Goal: Information Seeking & Learning: Learn about a topic

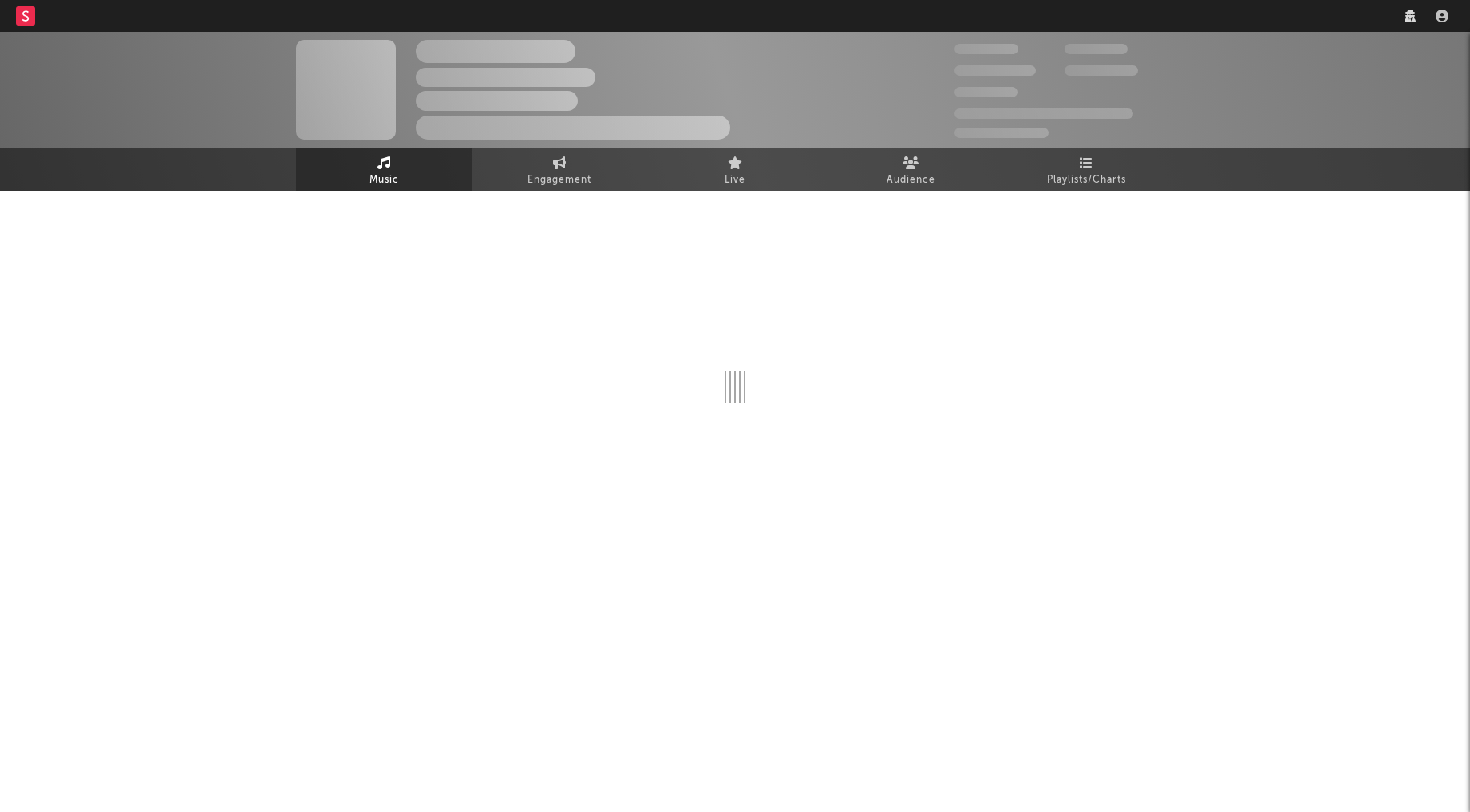
select select "recorded_music"
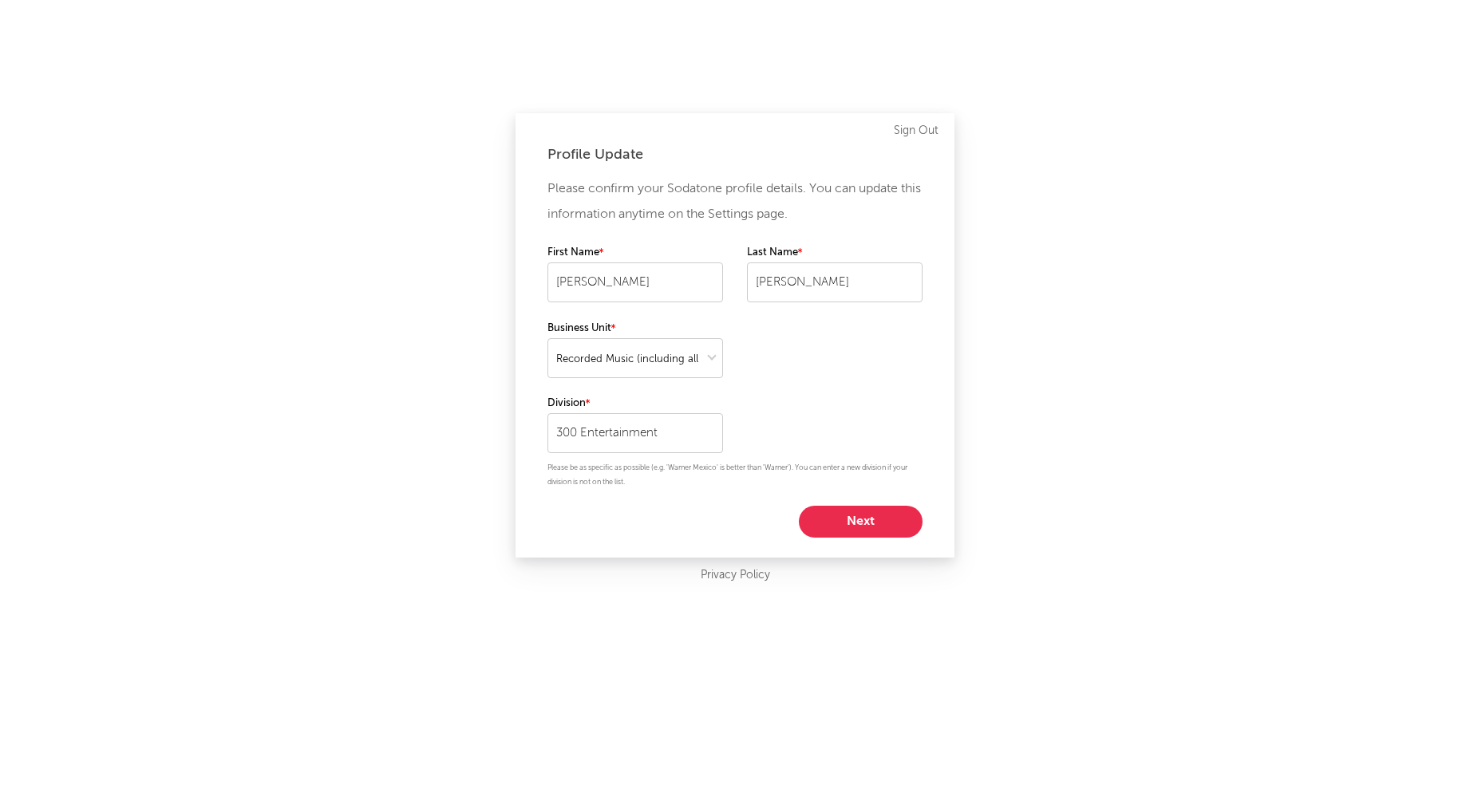
click at [841, 513] on button "Next" at bounding box center [860, 522] width 124 height 32
select select "director_vp"
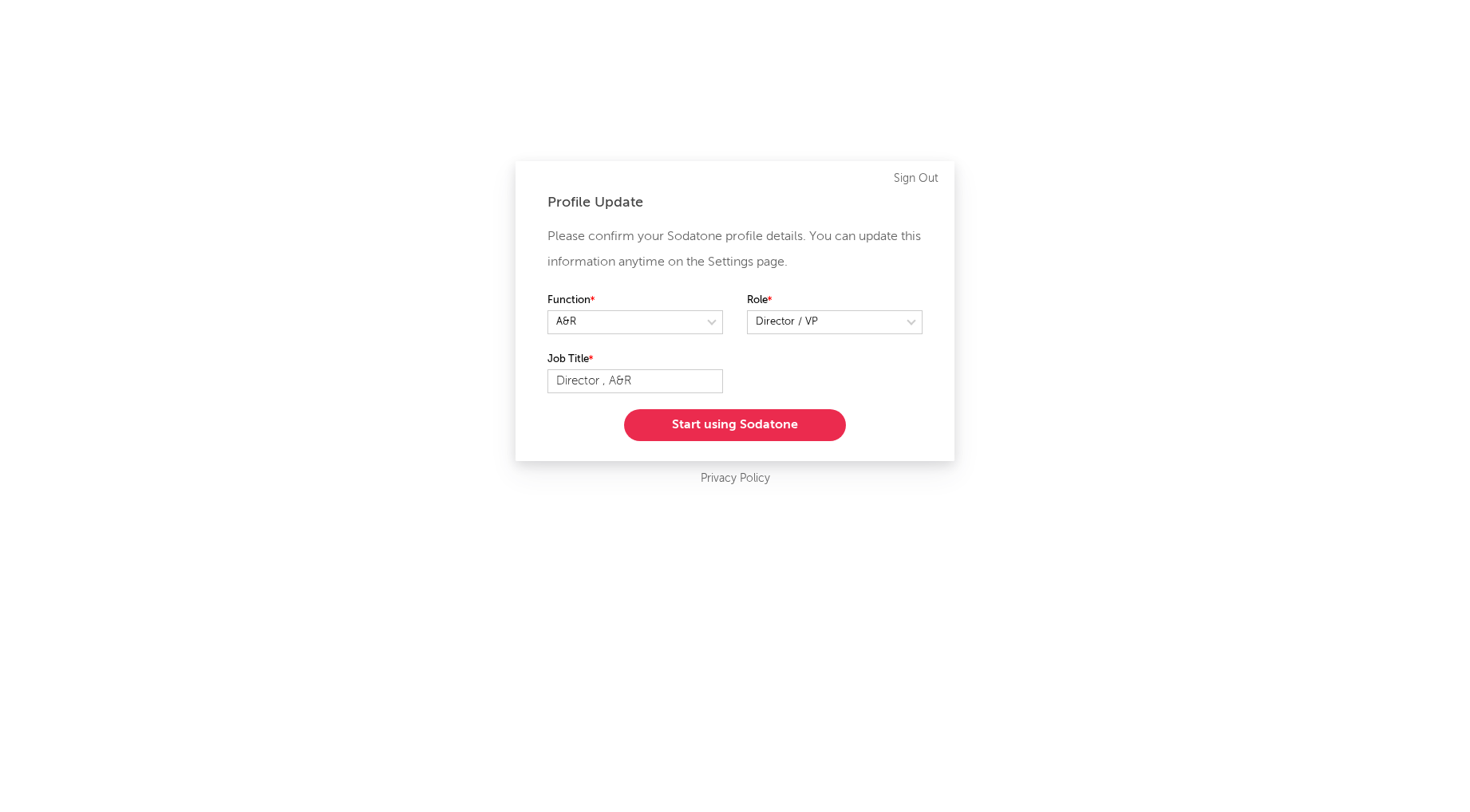
click at [791, 420] on button "Start using Sodatone" at bounding box center [735, 425] width 222 height 32
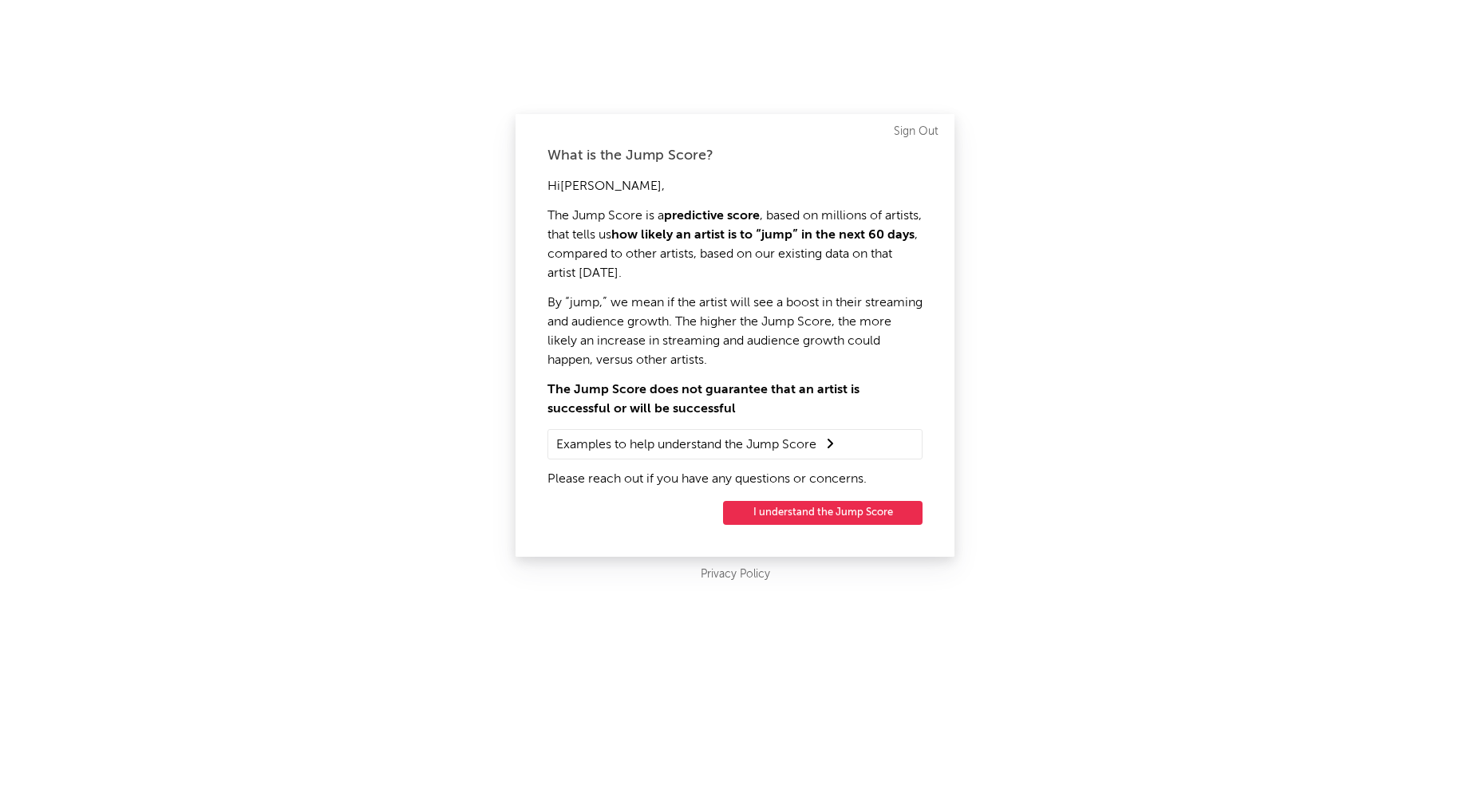
click at [787, 506] on button "I understand the Jump Score" at bounding box center [823, 513] width 200 height 24
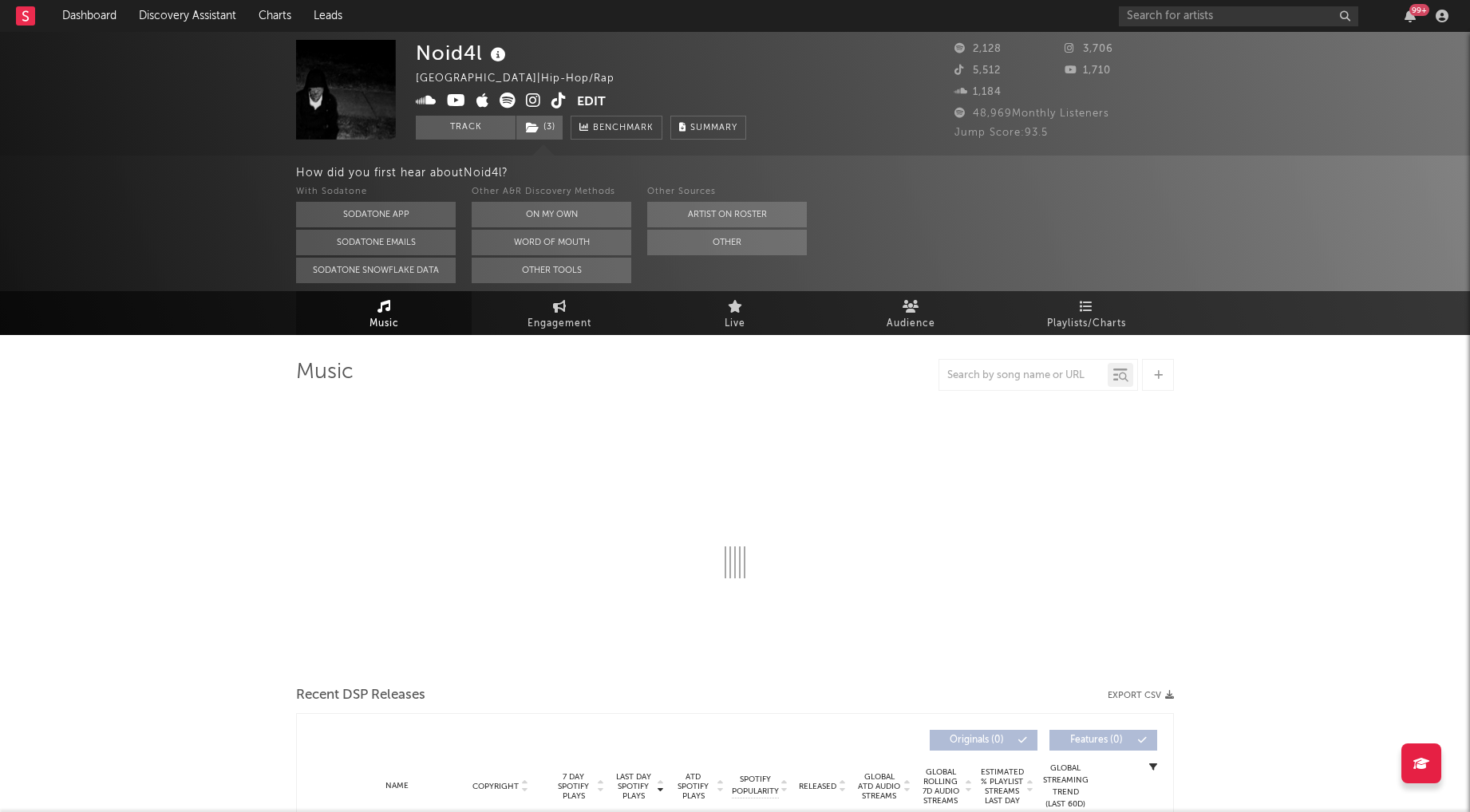
select select "6m"
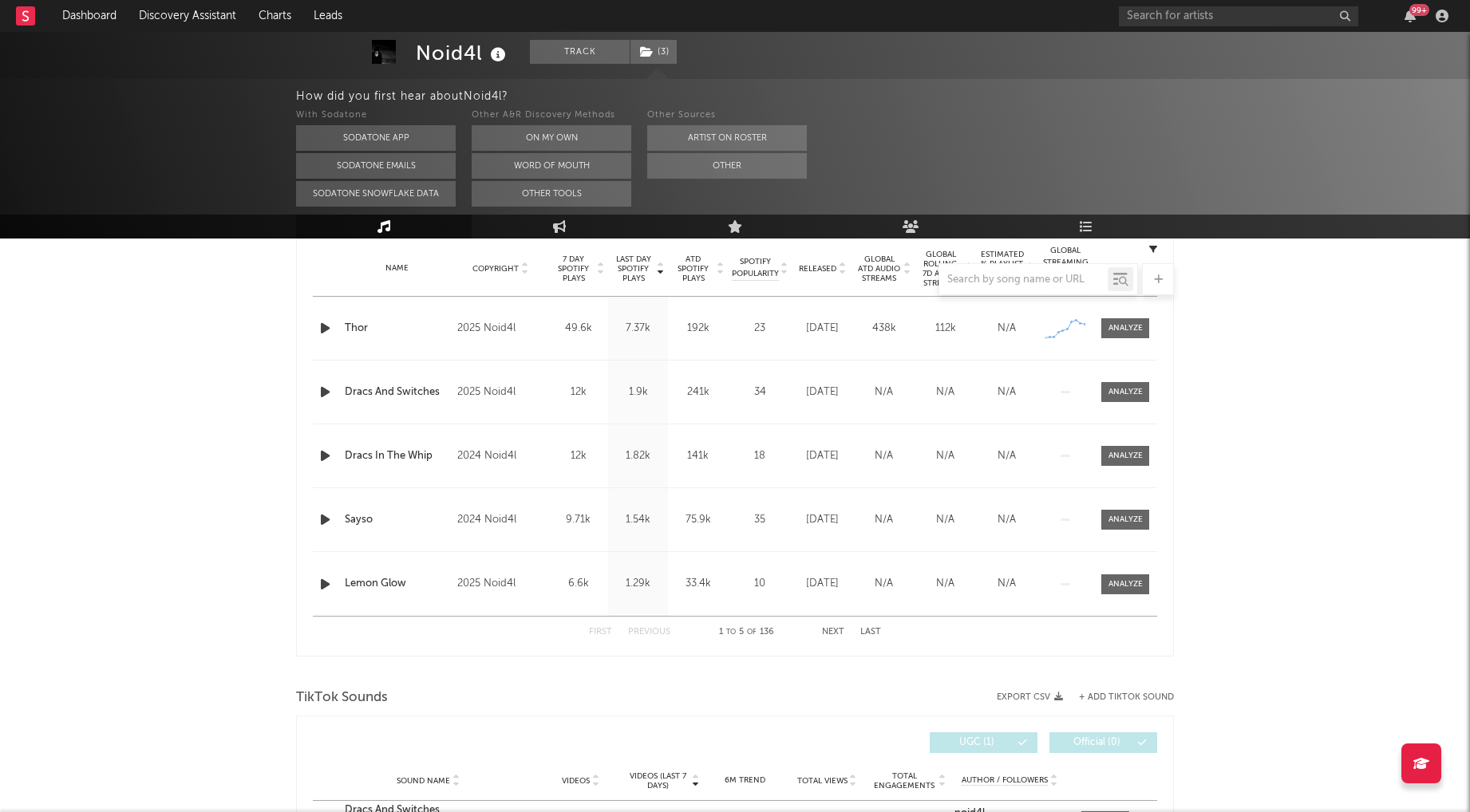
scroll to position [645, 0]
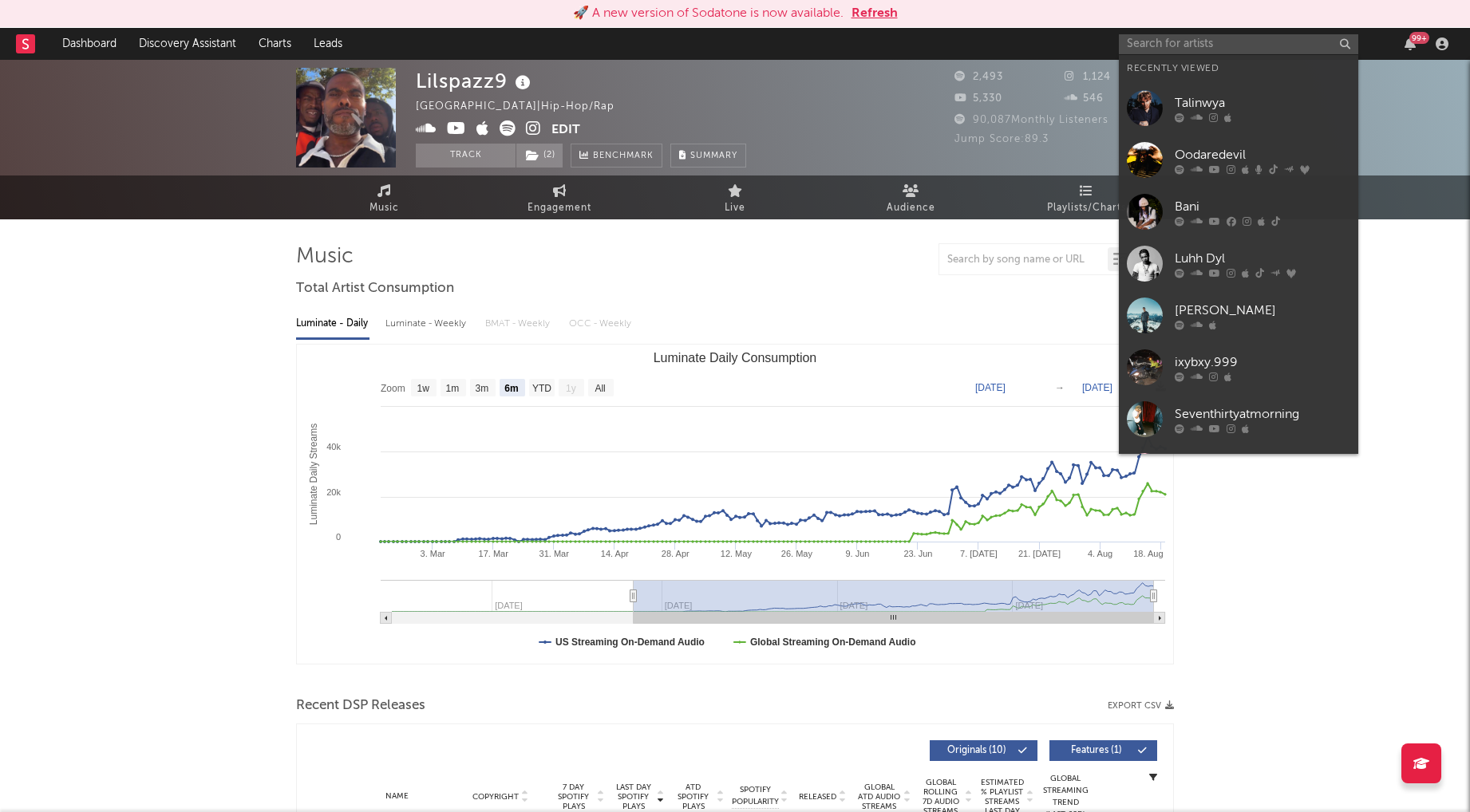
select select "6m"
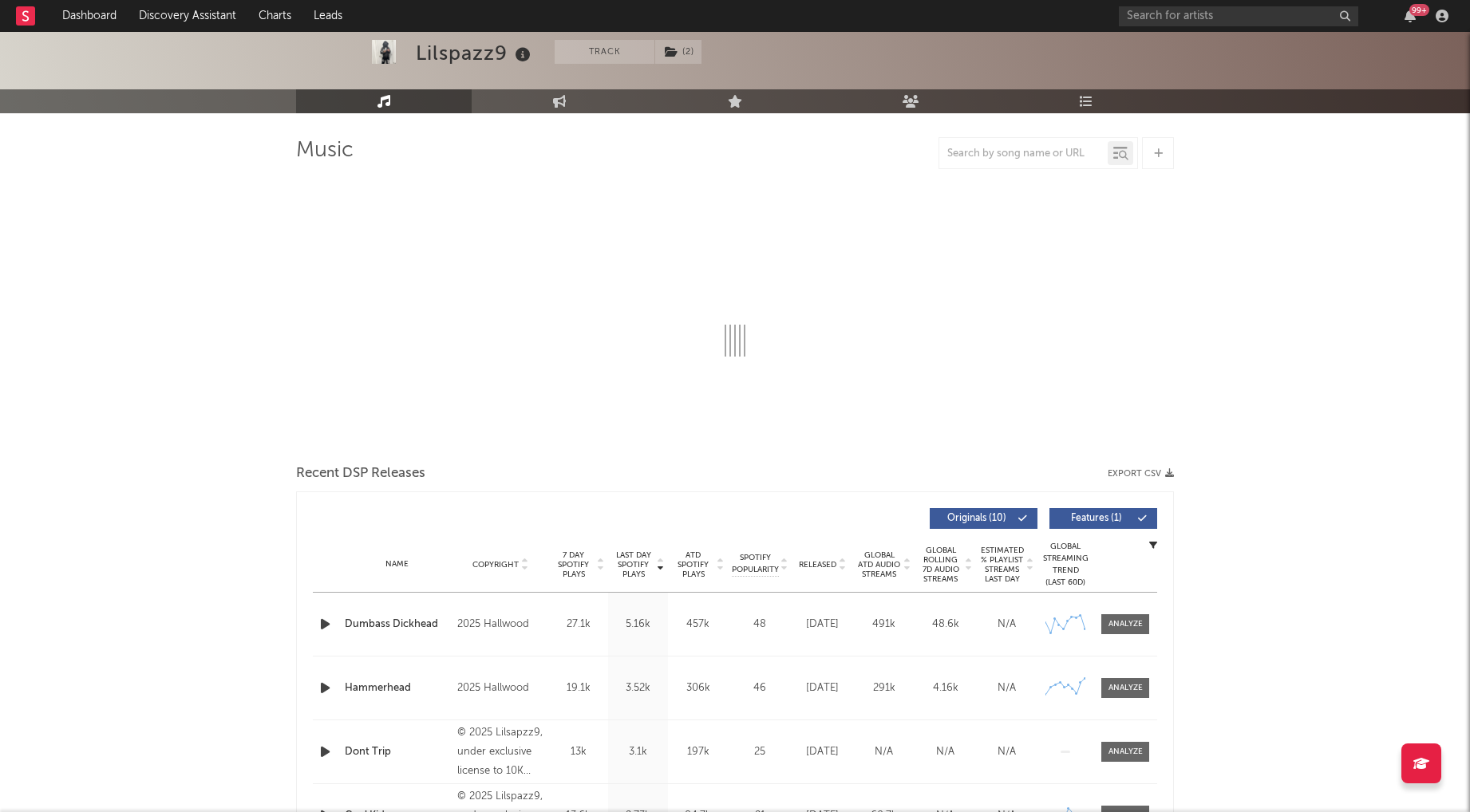
scroll to position [87, 0]
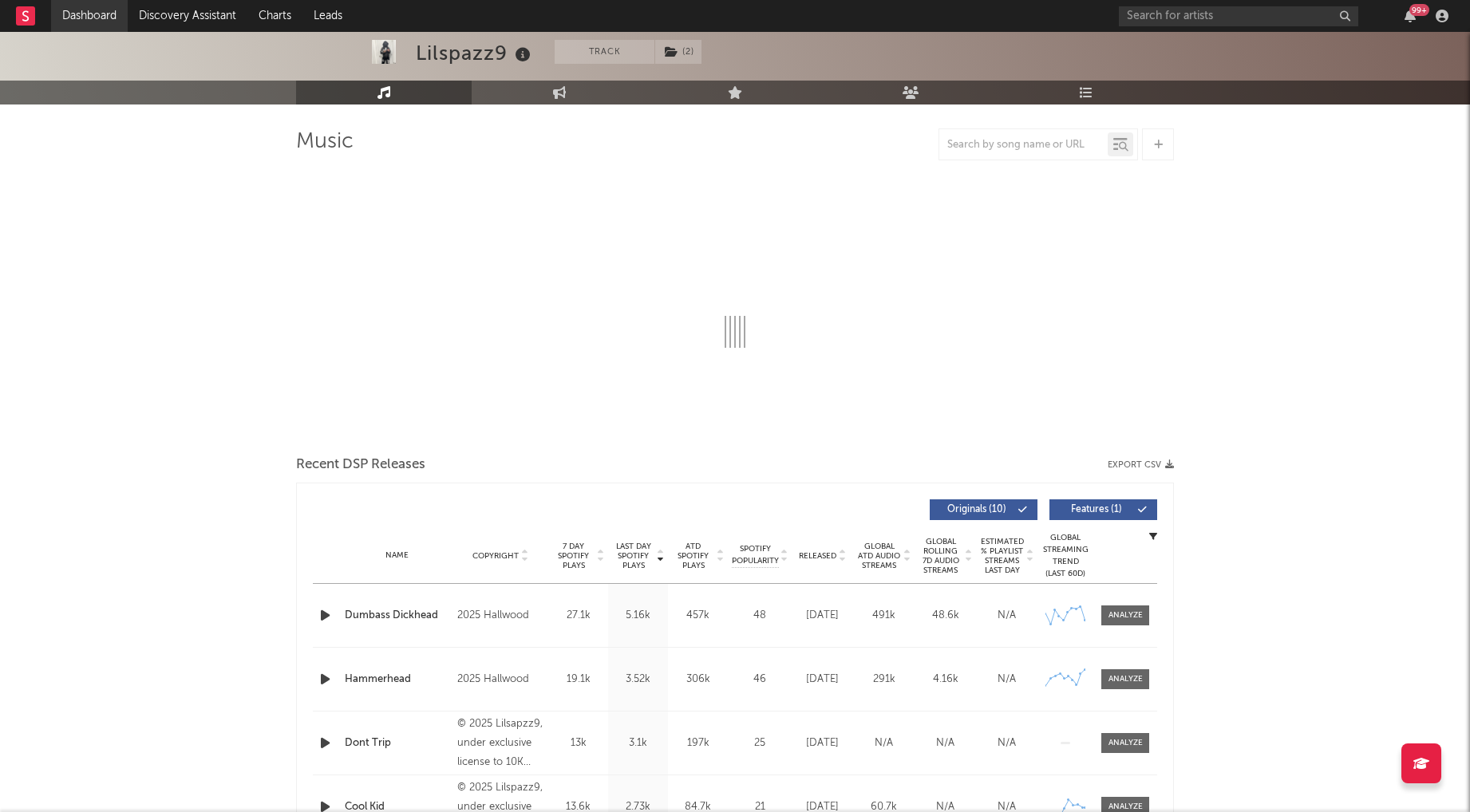
click at [82, 19] on link "Dashboard" at bounding box center [90, 16] width 77 height 32
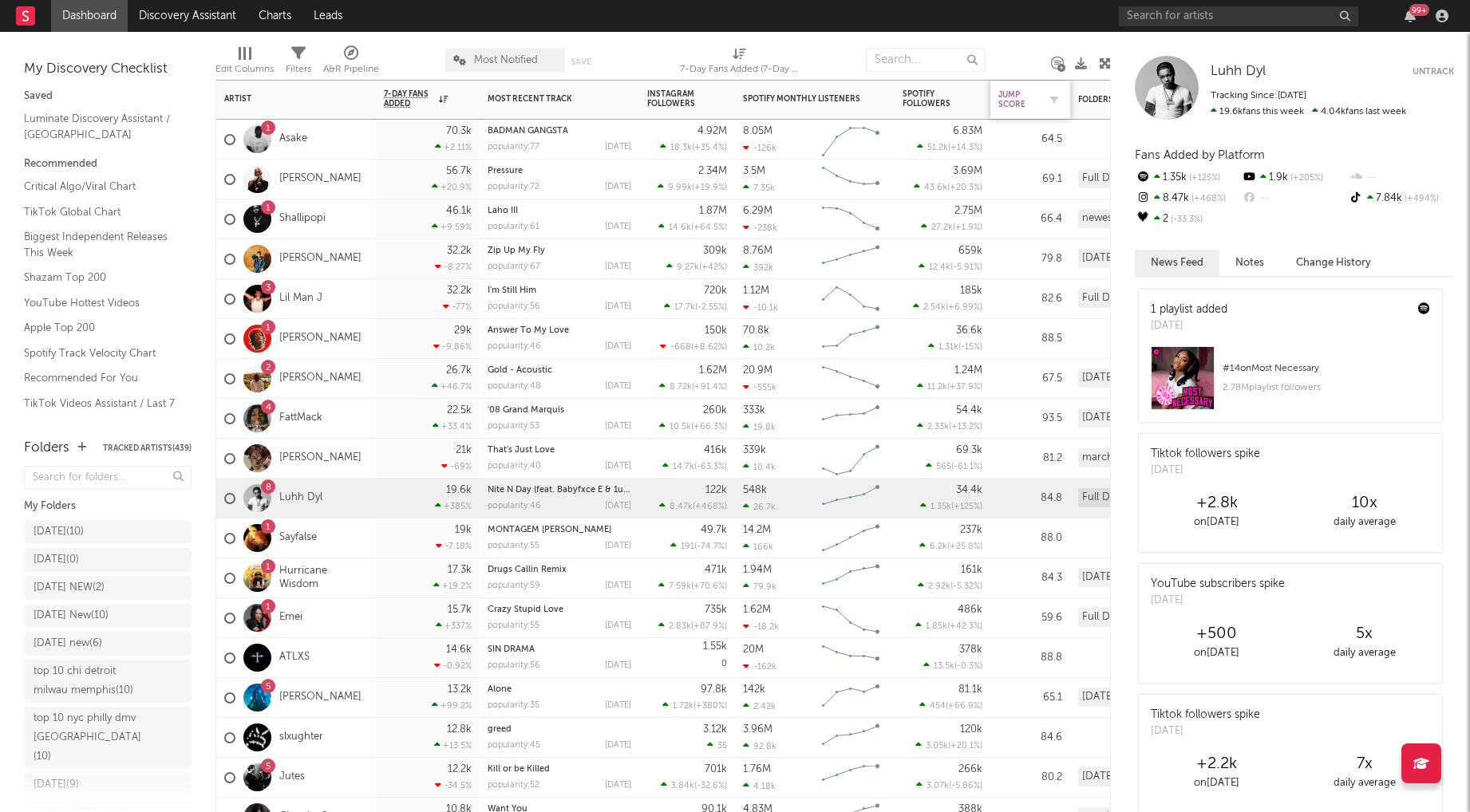
click at [1017, 100] on div "Jump Score" at bounding box center [1017, 99] width 40 height 19
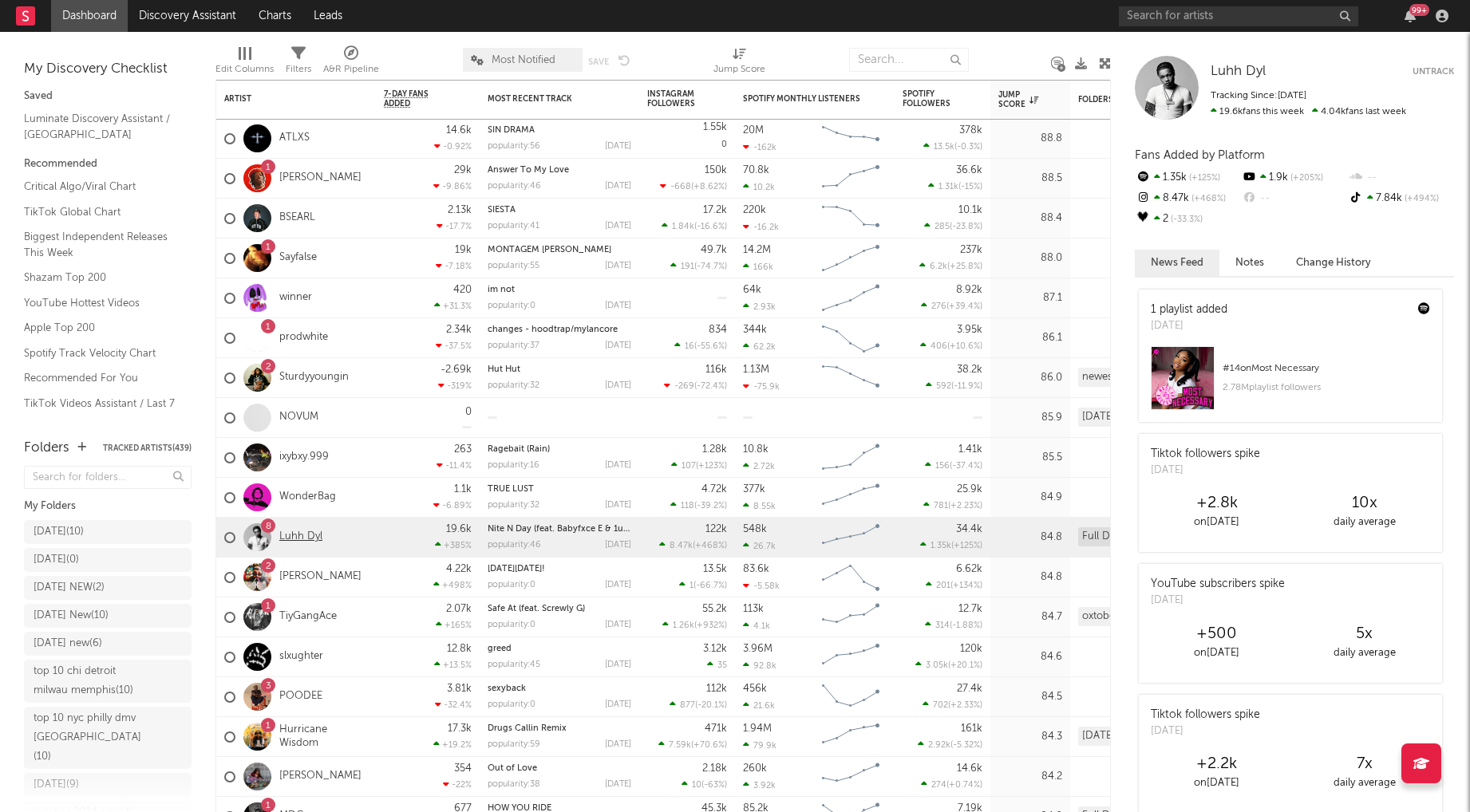
click at [295, 537] on link "Luhh Dyl" at bounding box center [301, 537] width 43 height 13
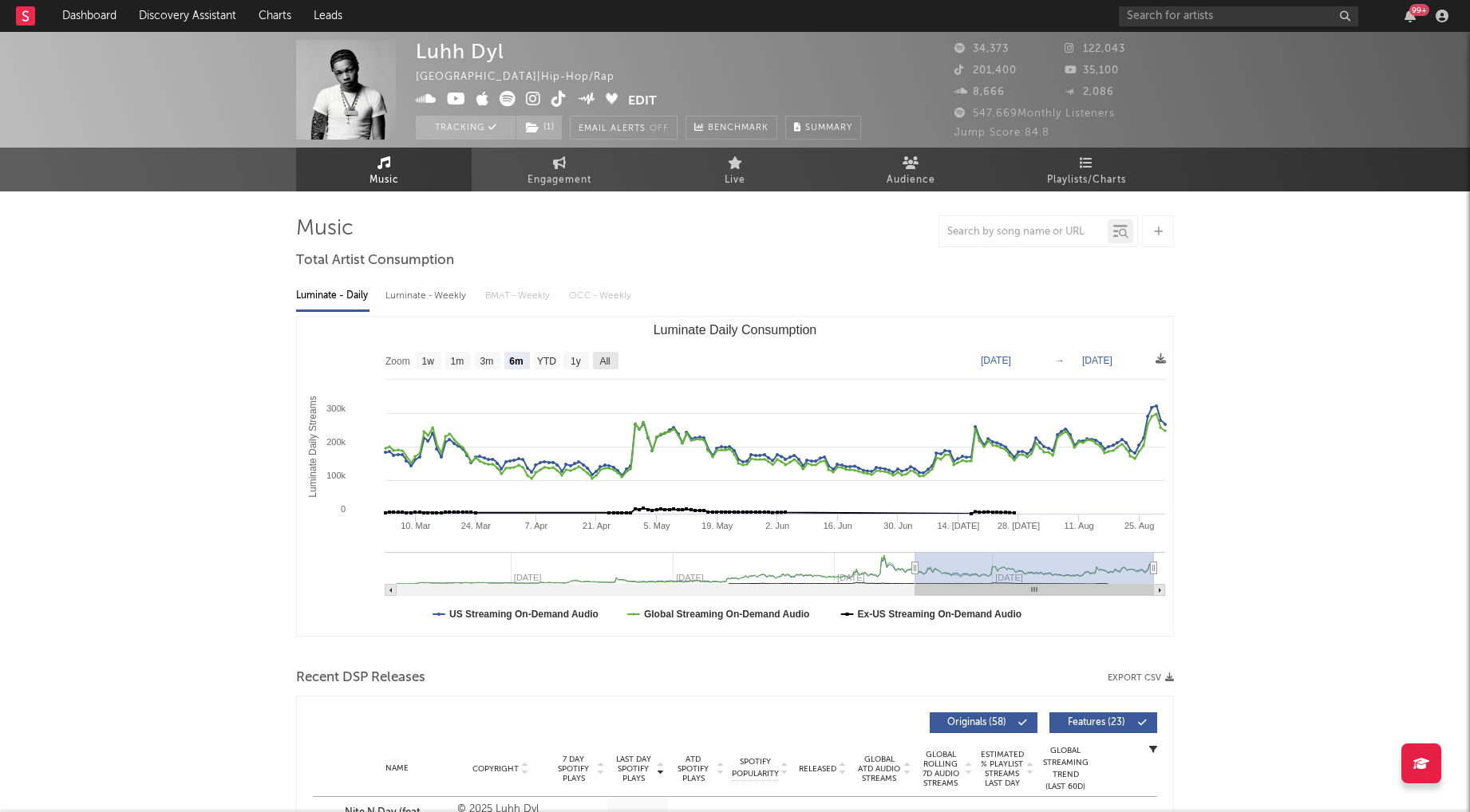
click at [610, 358] on text "All" at bounding box center [604, 362] width 10 height 11
select select "All"
type input "[DATE]"
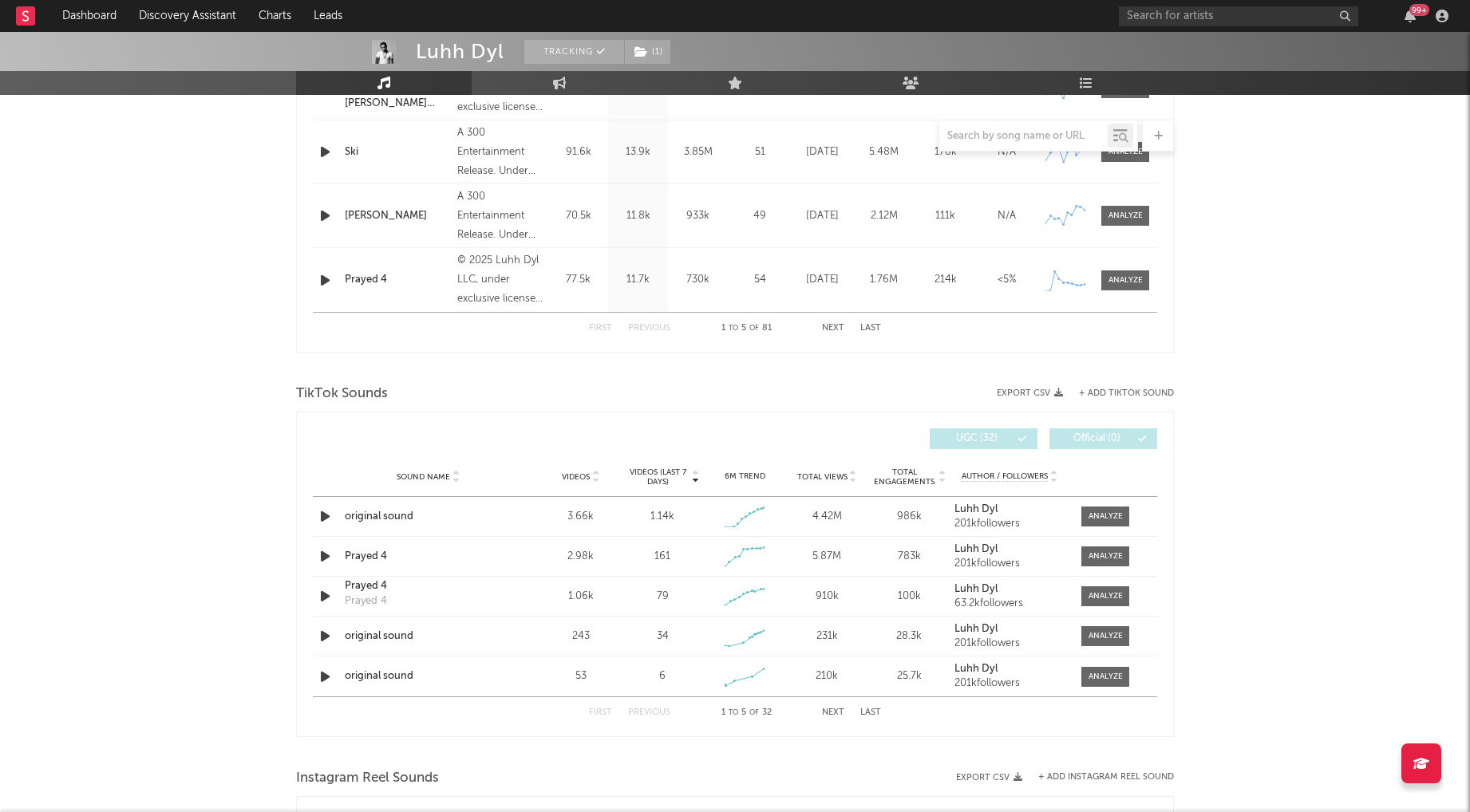
scroll to position [827, 0]
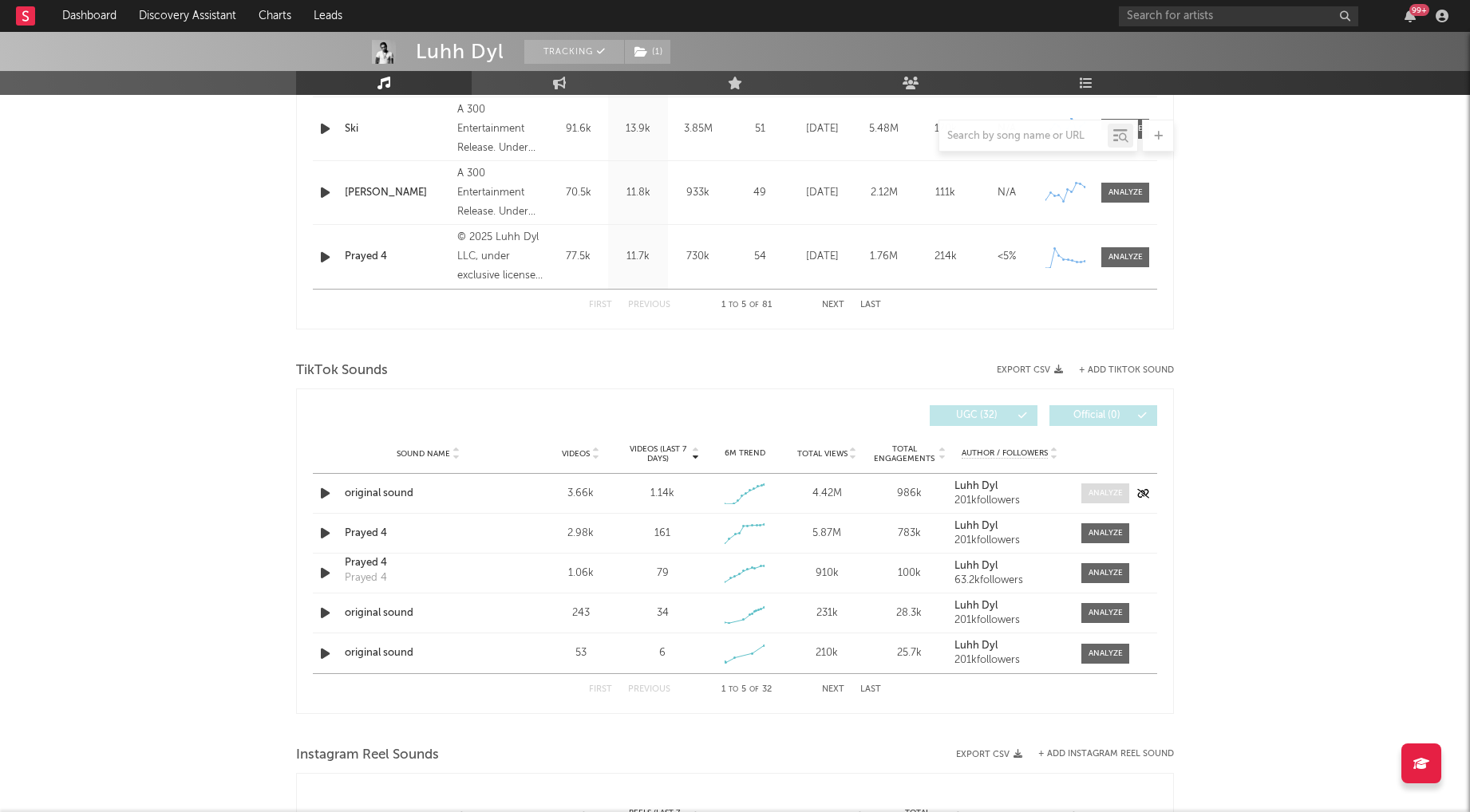
click at [1109, 495] on div at bounding box center [1106, 493] width 35 height 12
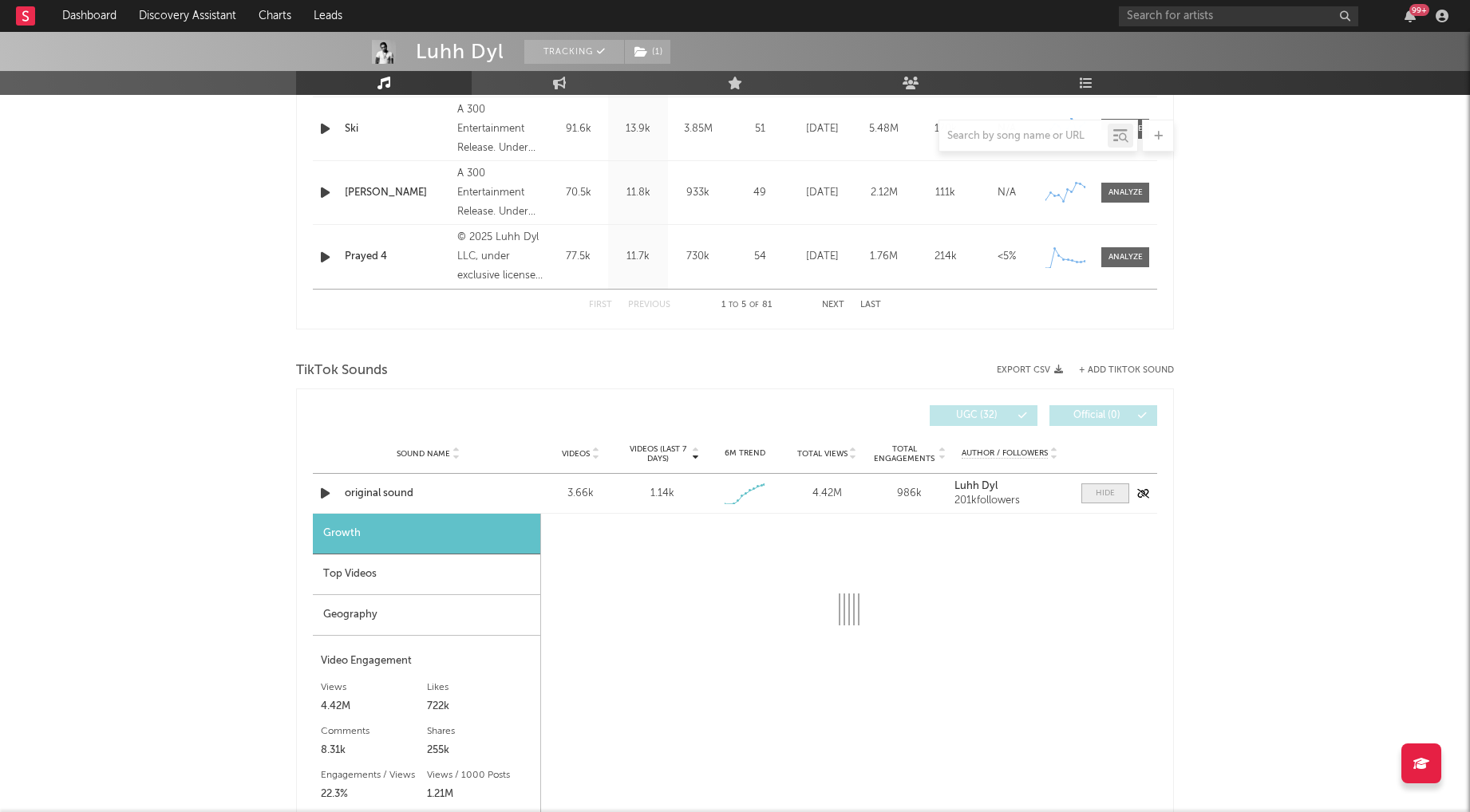
select select "1w"
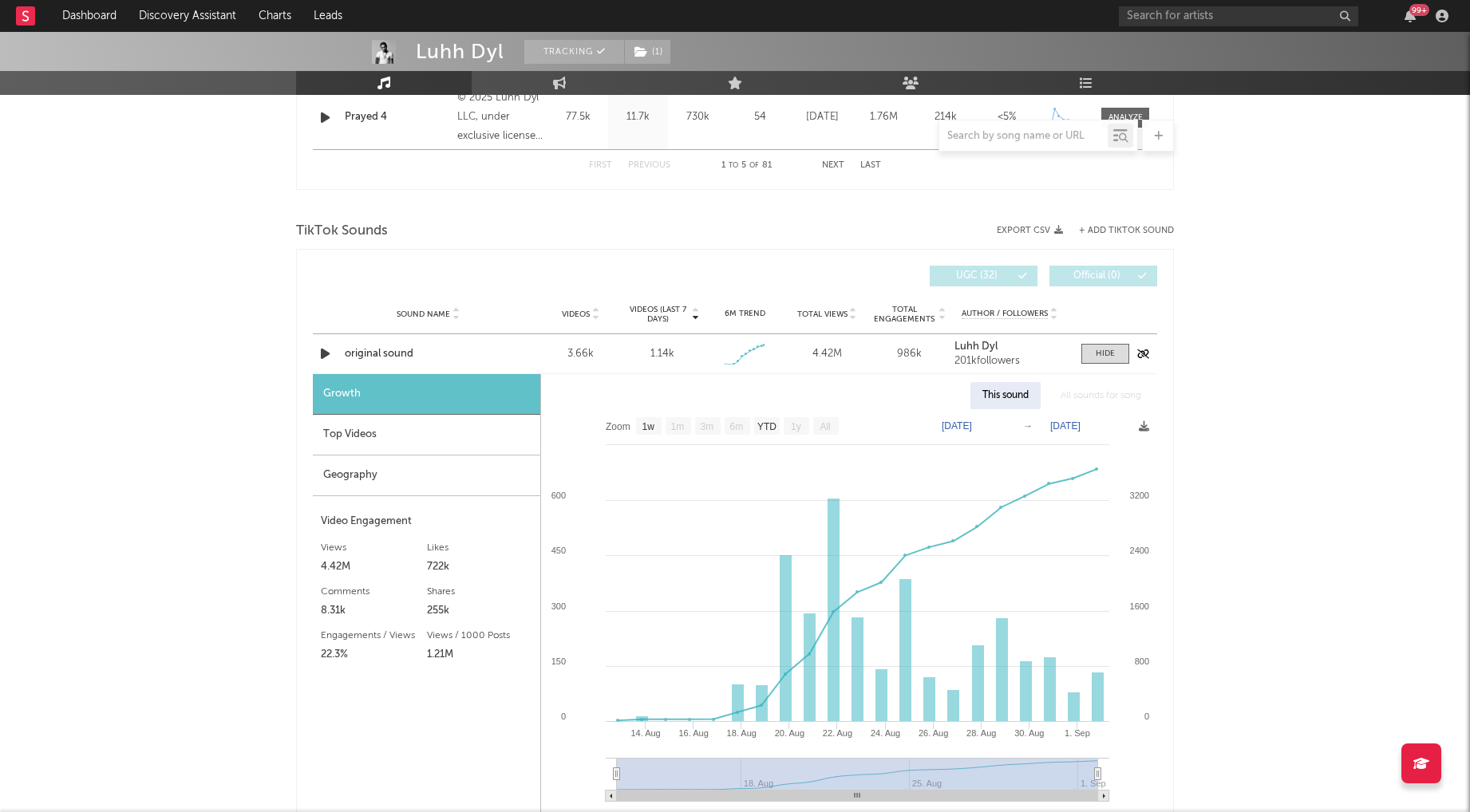
scroll to position [968, 0]
click at [1103, 356] on div at bounding box center [1105, 352] width 19 height 12
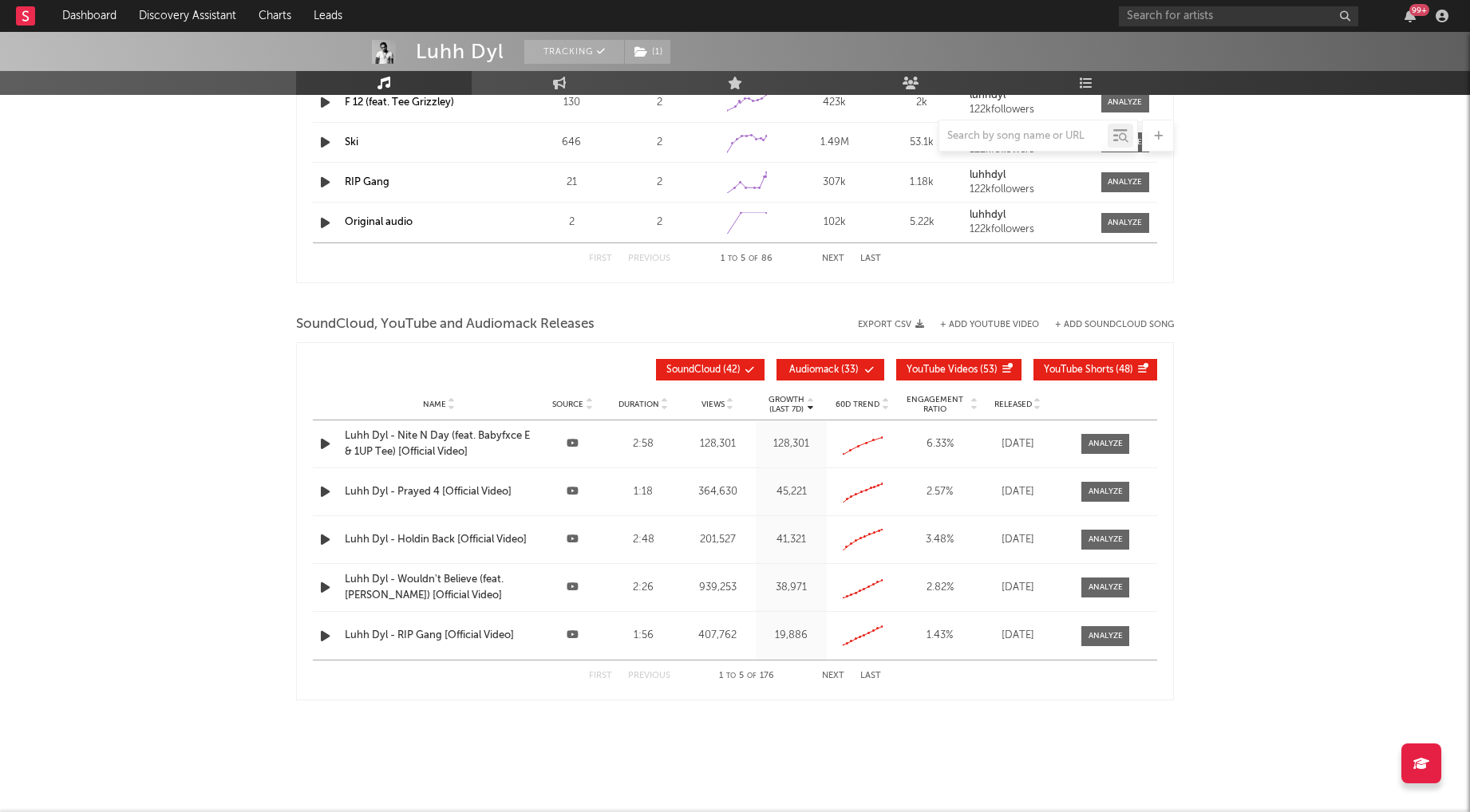
scroll to position [1630, 0]
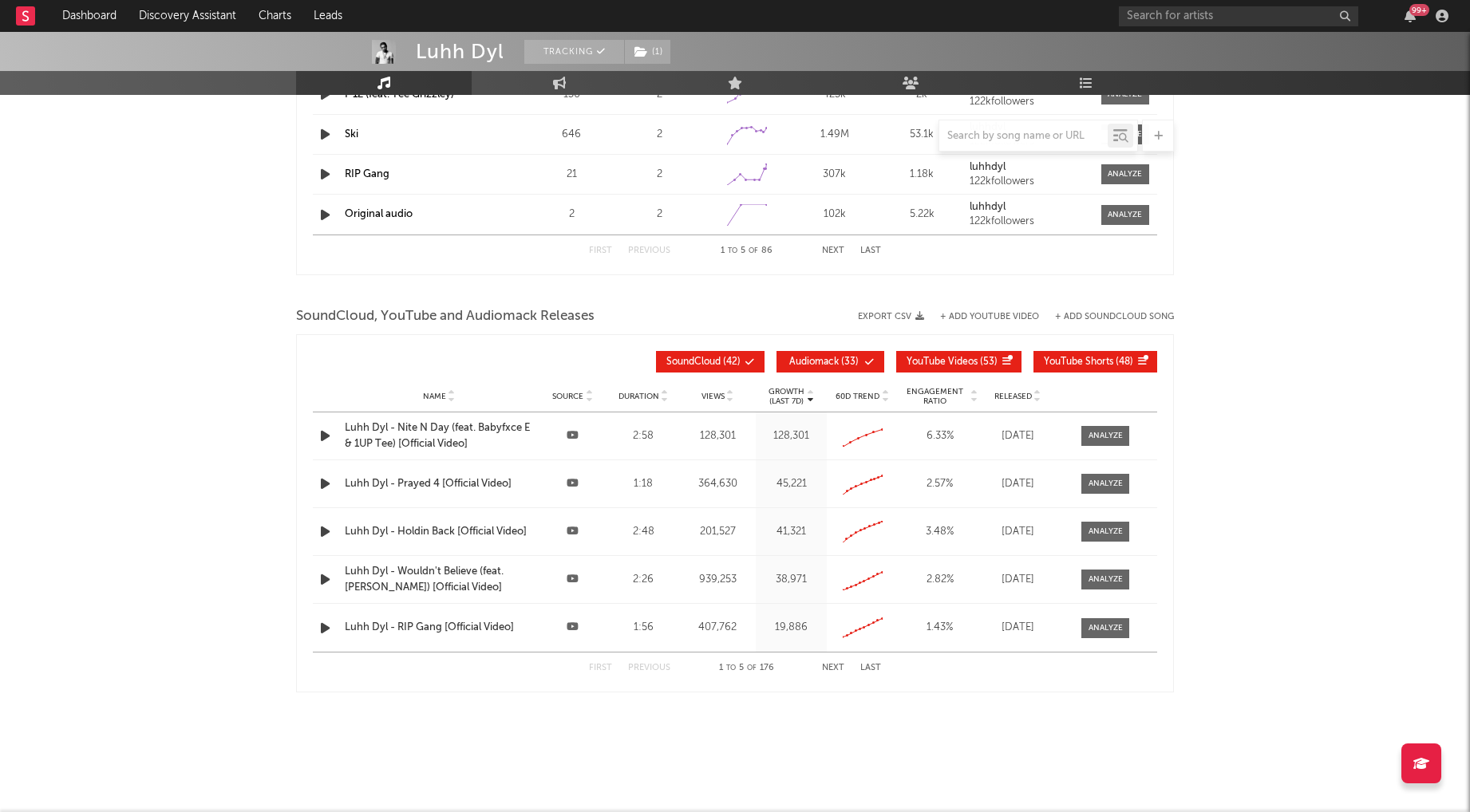
click at [830, 664] on button "Next" at bounding box center [833, 668] width 22 height 8
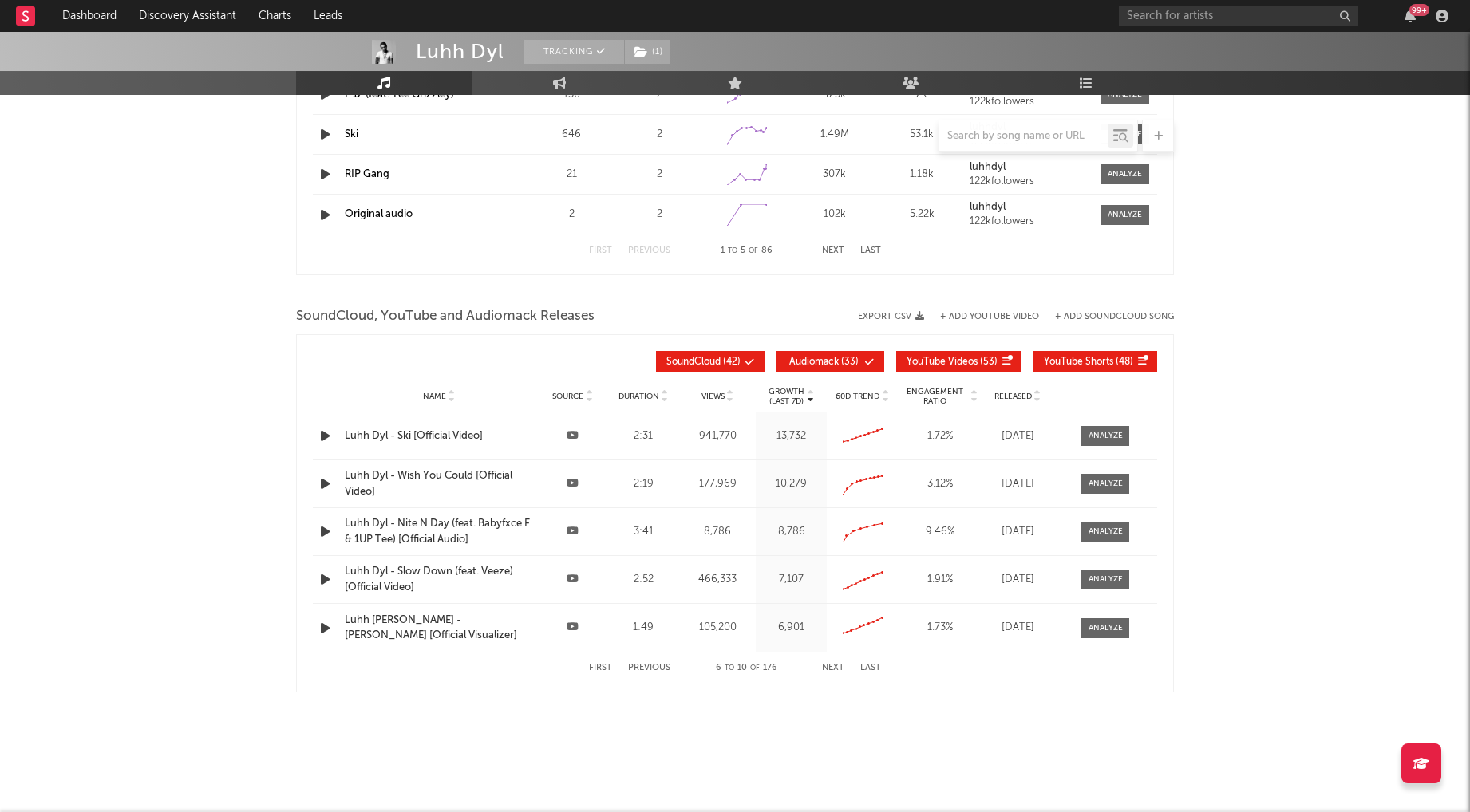
click at [826, 669] on button "Next" at bounding box center [833, 668] width 22 height 8
click at [864, 665] on button "Last" at bounding box center [870, 668] width 21 height 8
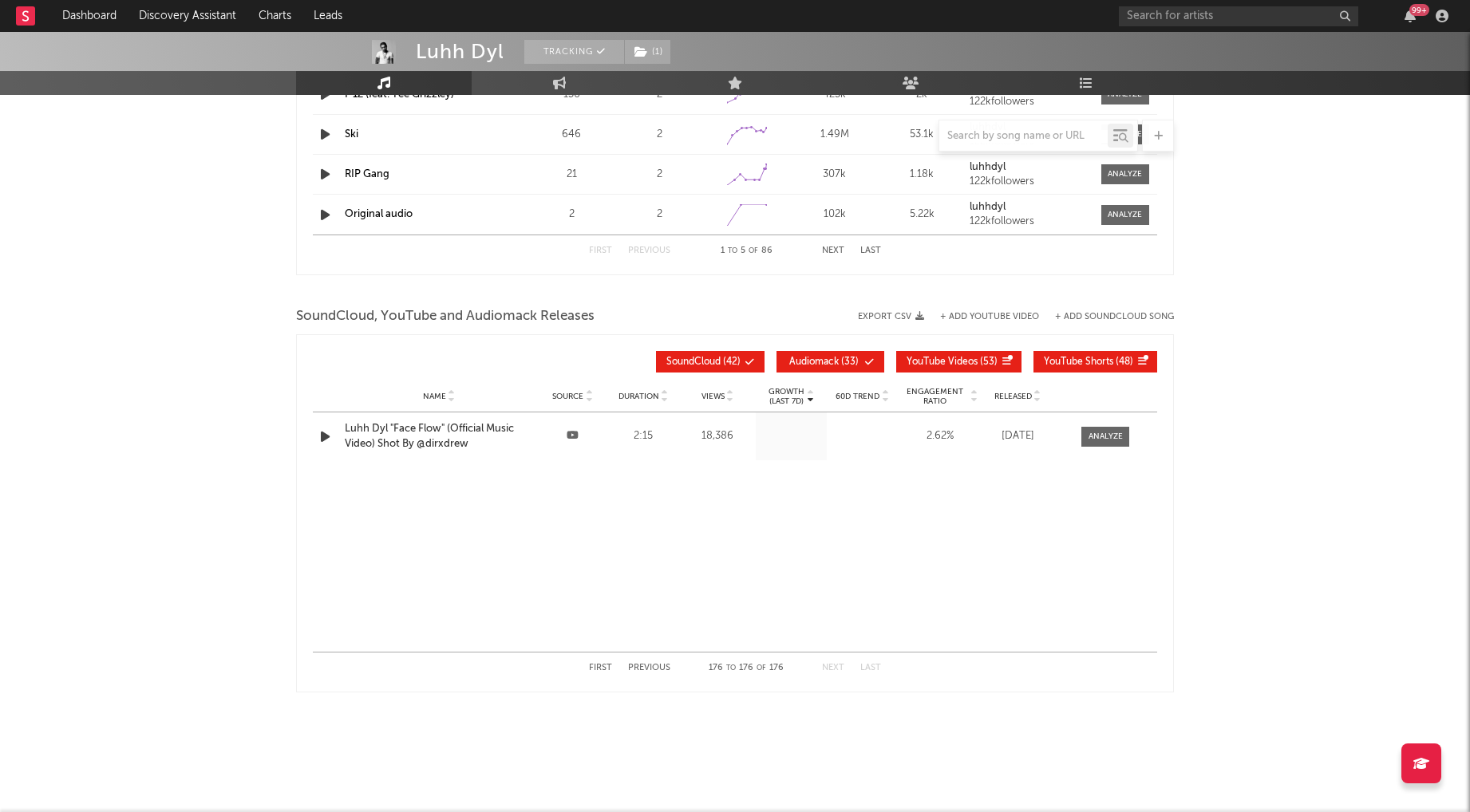
click at [864, 665] on button "Last" at bounding box center [870, 668] width 21 height 8
click at [864, 666] on button "Last" at bounding box center [870, 668] width 21 height 8
click at [605, 667] on button "First" at bounding box center [601, 668] width 23 height 8
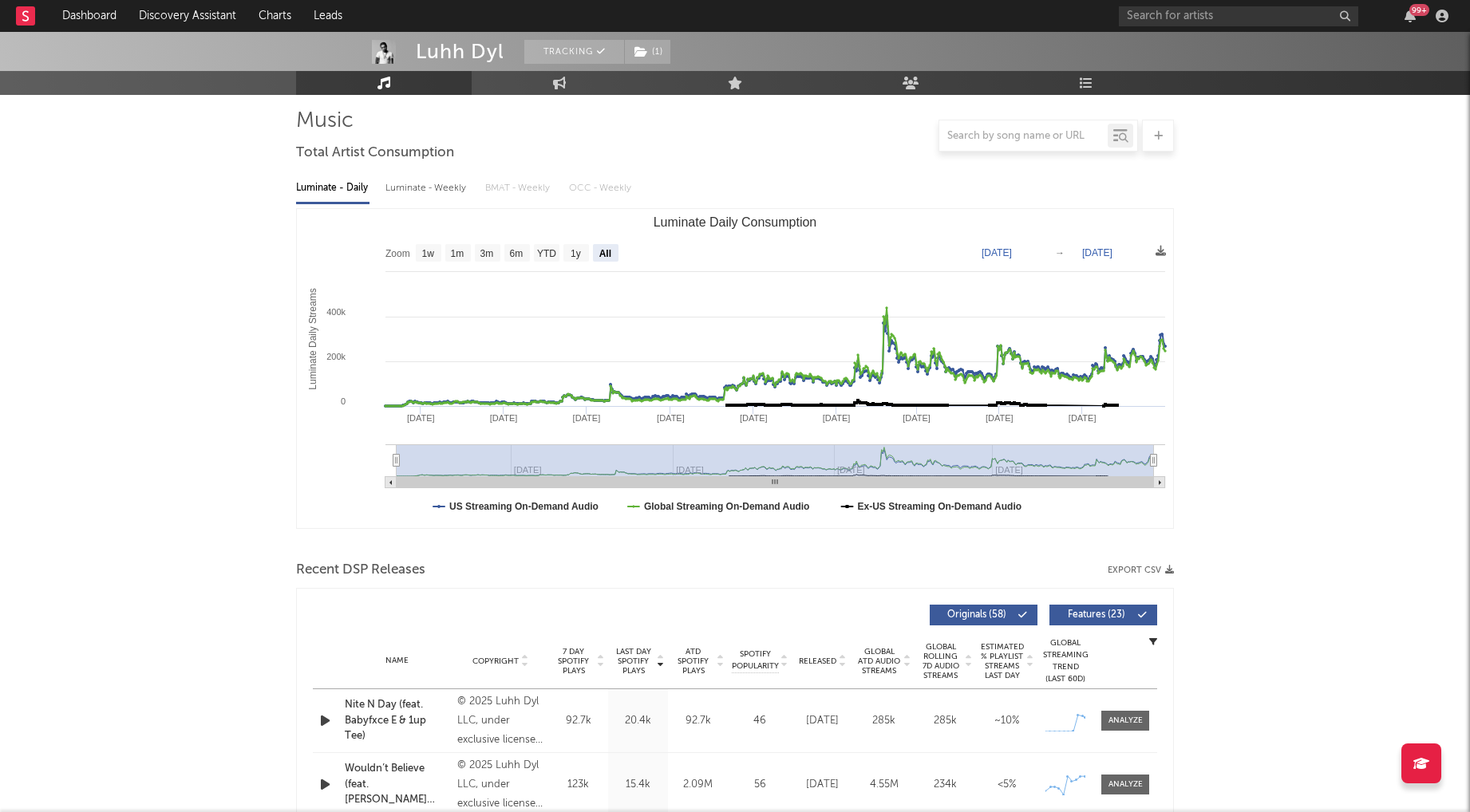
scroll to position [111, 0]
